Goal: Information Seeking & Learning: Learn about a topic

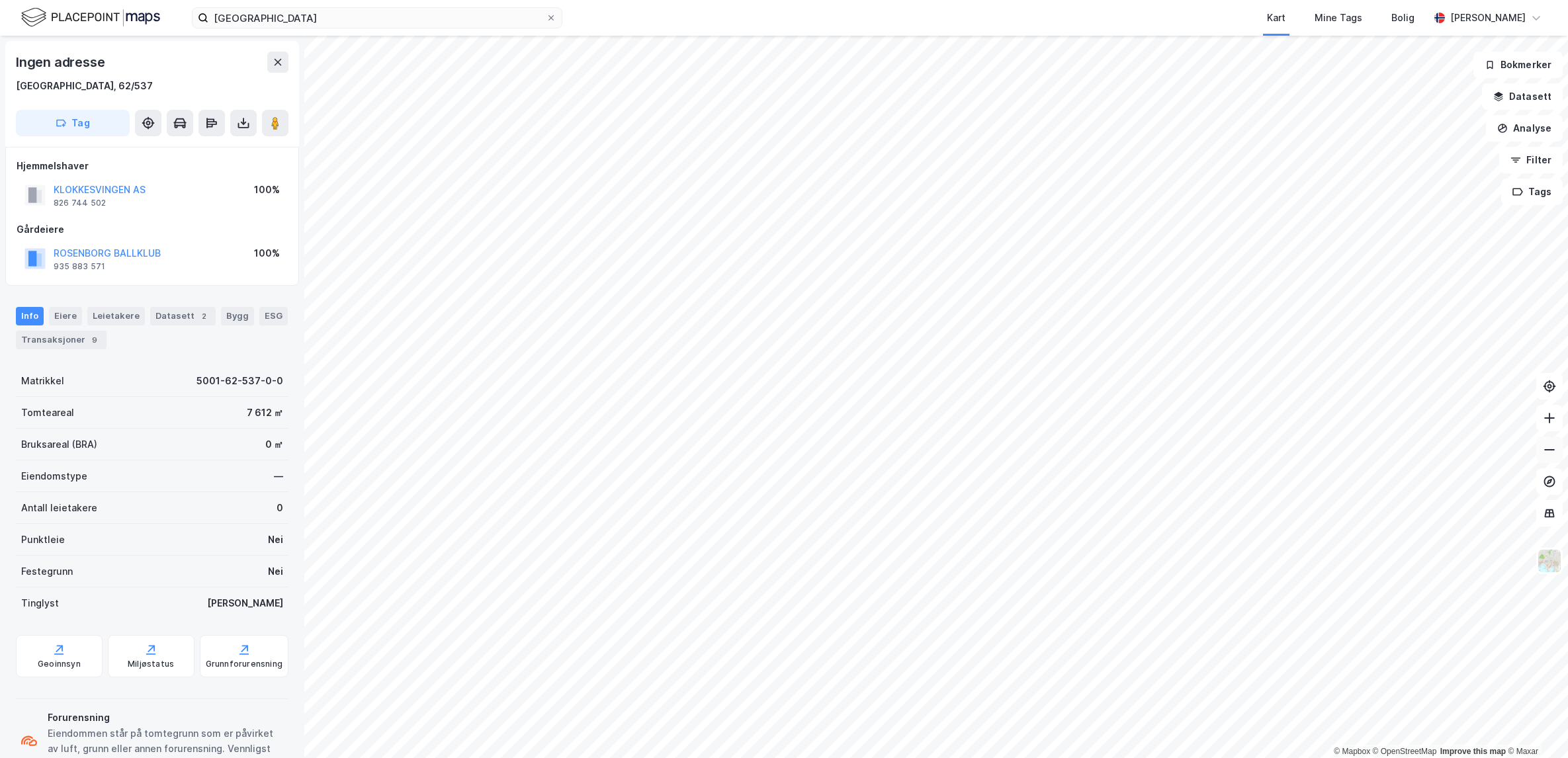
click at [1551, 457] on button at bounding box center [1549, 449] width 27 height 27
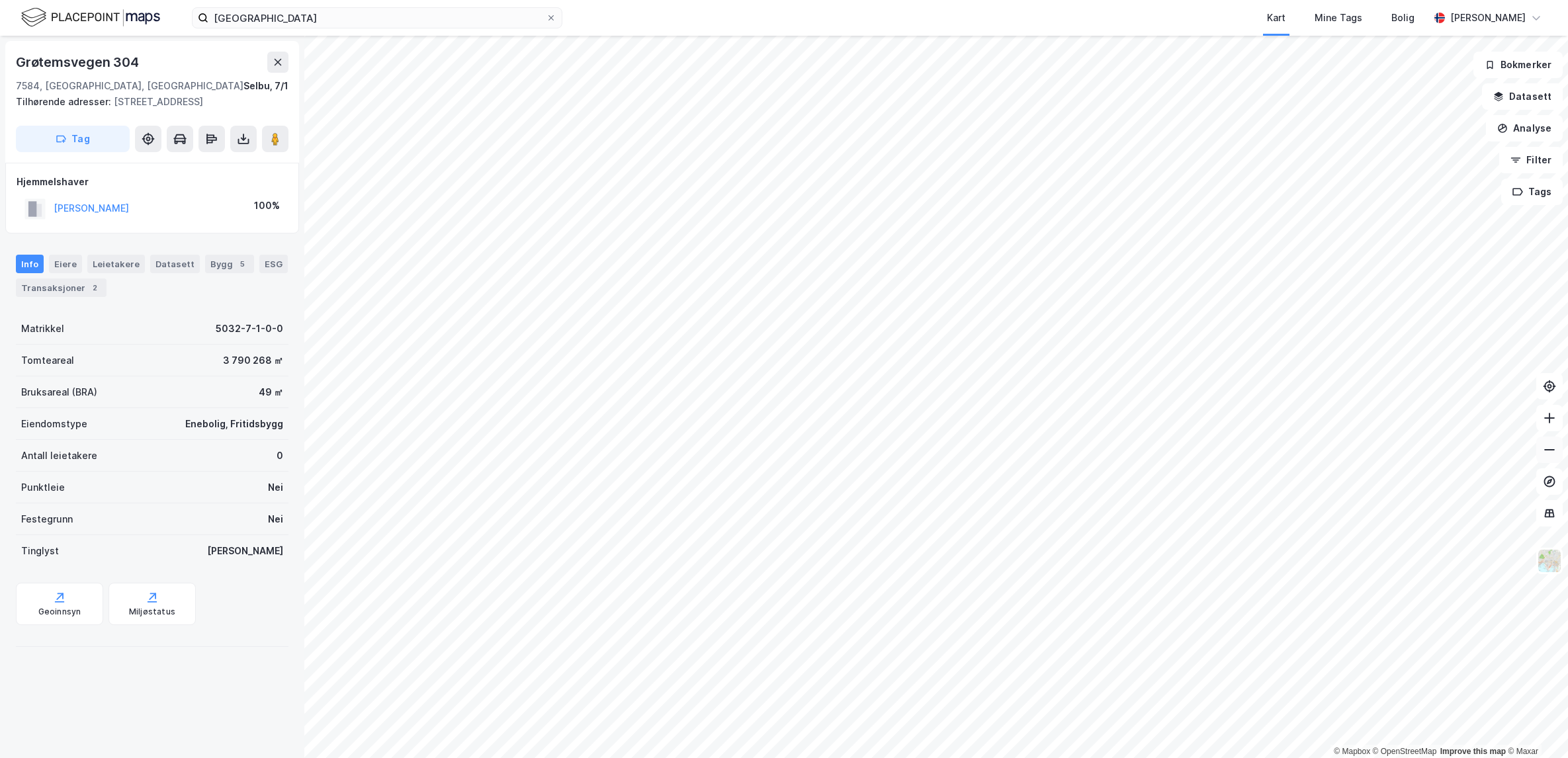
click at [1548, 446] on icon at bounding box center [1548, 449] width 13 height 13
